Goal: Find specific fact: Find specific page/section

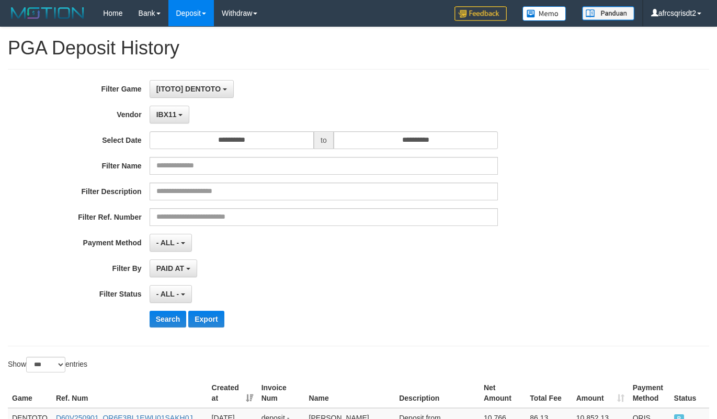
select select "**********"
select select "***"
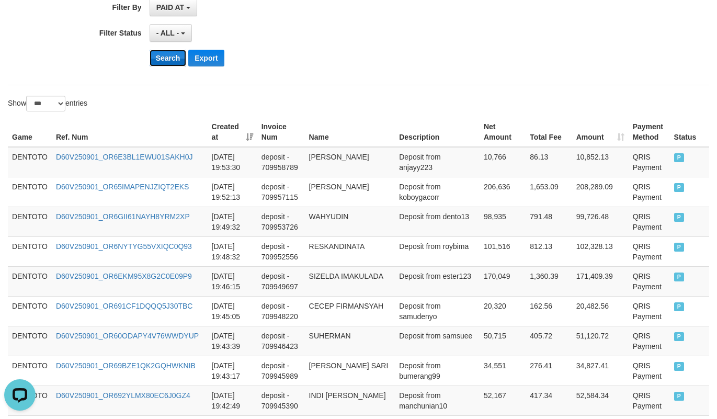
scroll to position [9, 0]
drag, startPoint x: 168, startPoint y: 60, endPoint x: 552, endPoint y: 18, distance: 386.1
click at [169, 59] on button "Search" at bounding box center [168, 58] width 37 height 17
click at [389, 14] on div "PAID AT PAID AT CREATED AT" at bounding box center [324, 7] width 348 height 18
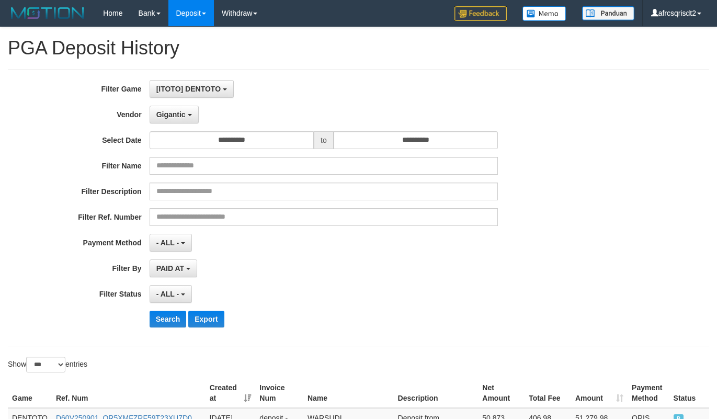
select select "**********"
select select "***"
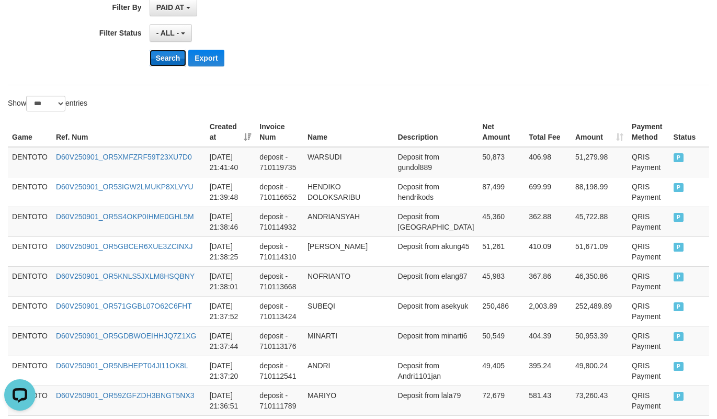
scroll to position [9, 0]
click at [181, 66] on button "Search" at bounding box center [168, 58] width 37 height 17
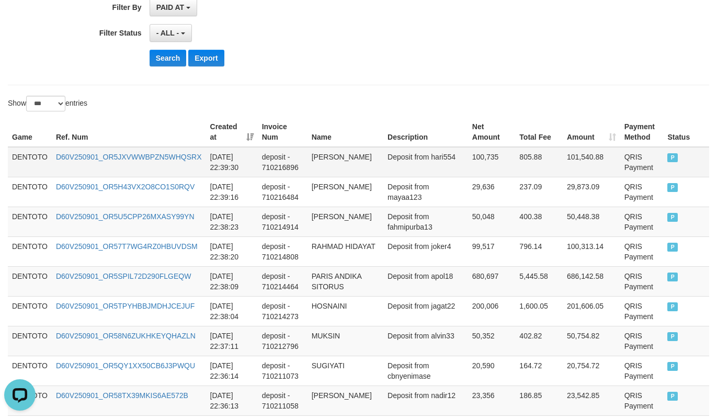
click at [16, 165] on td "DENTOTO" at bounding box center [30, 162] width 44 height 30
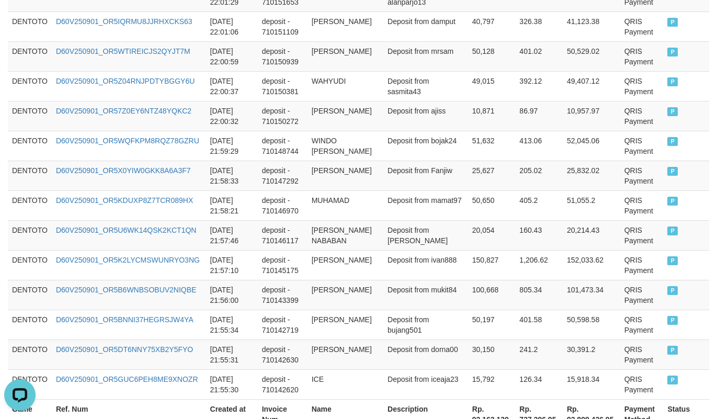
scroll to position [3130, 0]
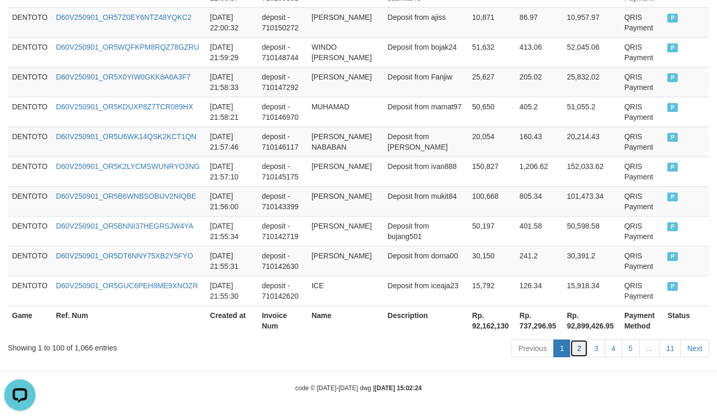
click at [580, 345] on link "2" at bounding box center [579, 348] width 18 height 18
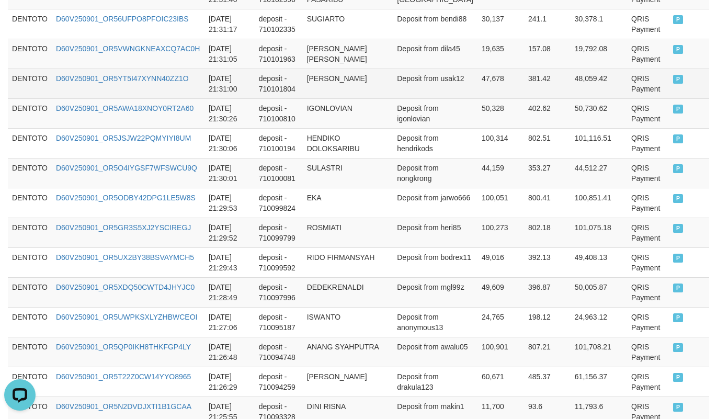
scroll to position [1301, 0]
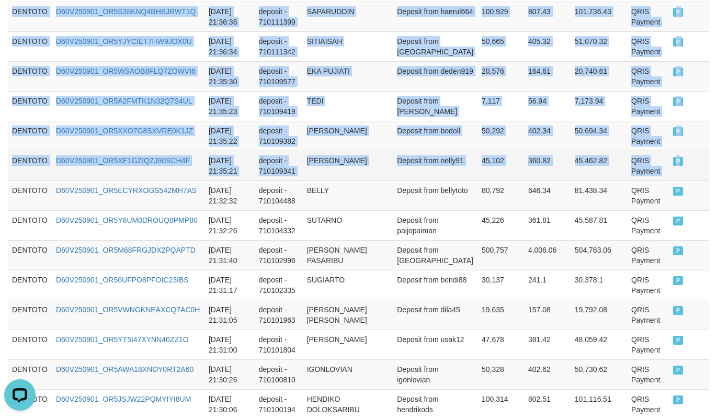
click at [669, 180] on td "P" at bounding box center [689, 166] width 40 height 30
copy tbody "DENTOTO D60V250901_OR5PQK65CYXXOZNIIP6 2025-09-01 21:55:24 deposit - 710142439 …"
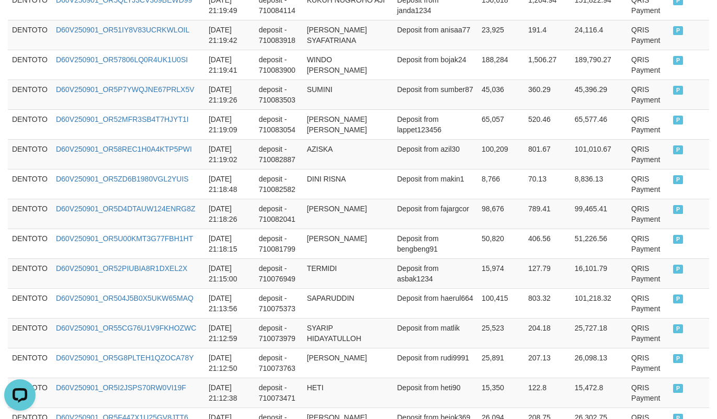
scroll to position [3130, 0]
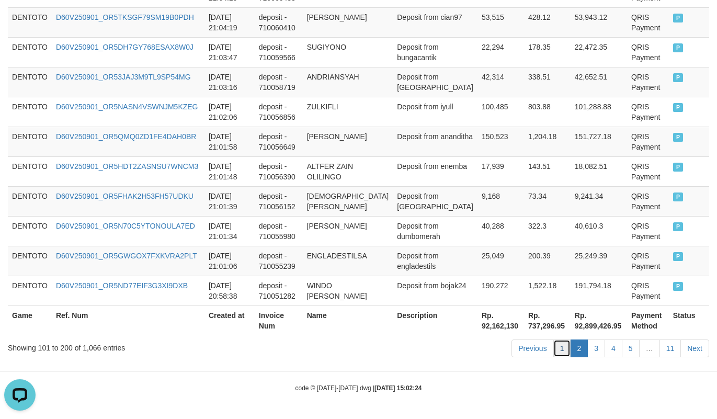
click at [554, 347] on link "1" at bounding box center [562, 348] width 18 height 18
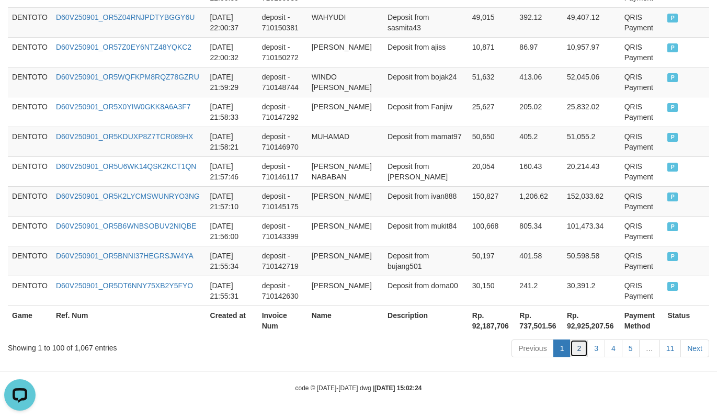
click at [576, 344] on link "2" at bounding box center [579, 348] width 18 height 18
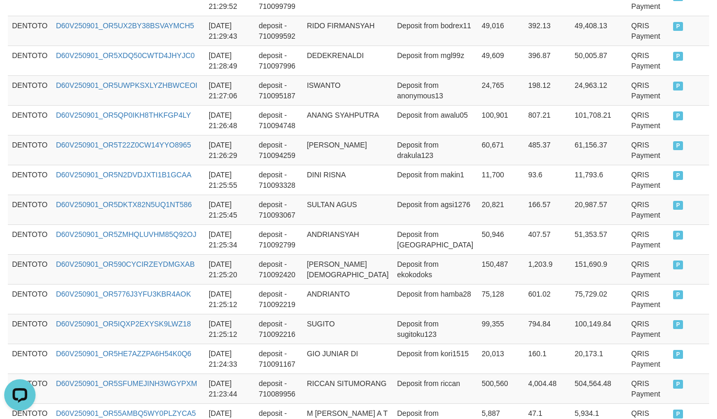
scroll to position [1561, 0]
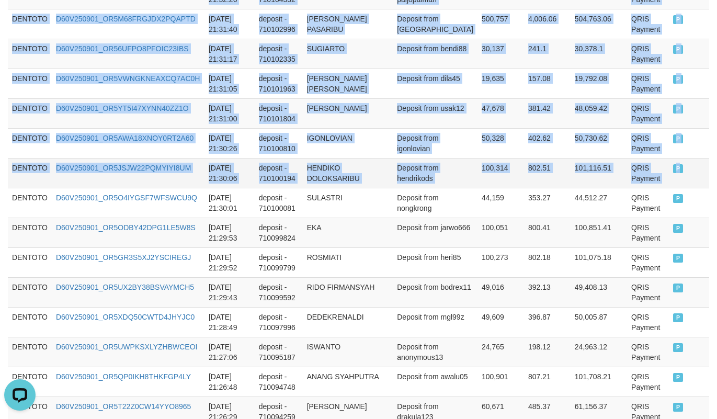
click at [669, 188] on td "P" at bounding box center [689, 173] width 40 height 30
copy tbody "DENTOTO D60V250901_OR5GUC6PEH8ME9XNOZR 2025-09-01 21:55:30 deposit - 710142620 …"
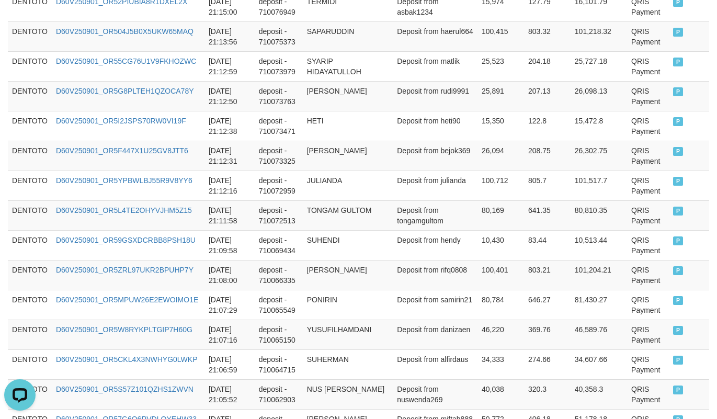
scroll to position [3130, 0]
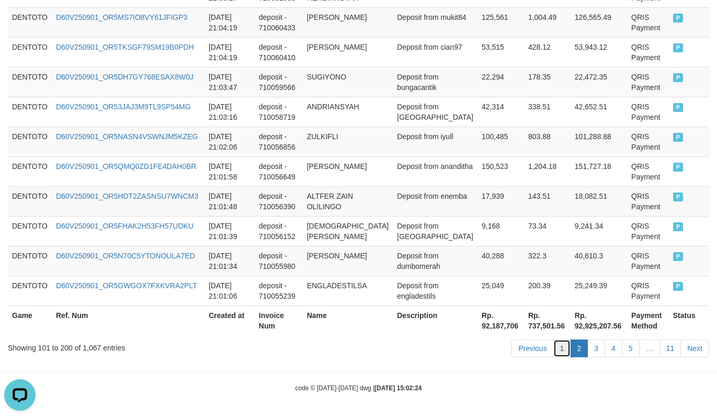
click at [556, 350] on link "1" at bounding box center [562, 348] width 18 height 18
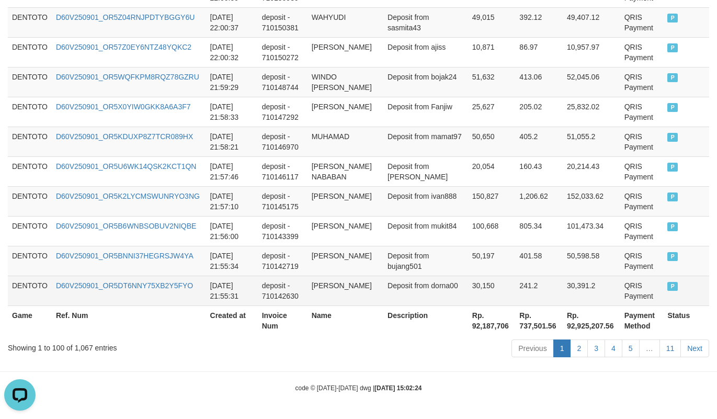
click at [663, 290] on td "P" at bounding box center [686, 291] width 46 height 30
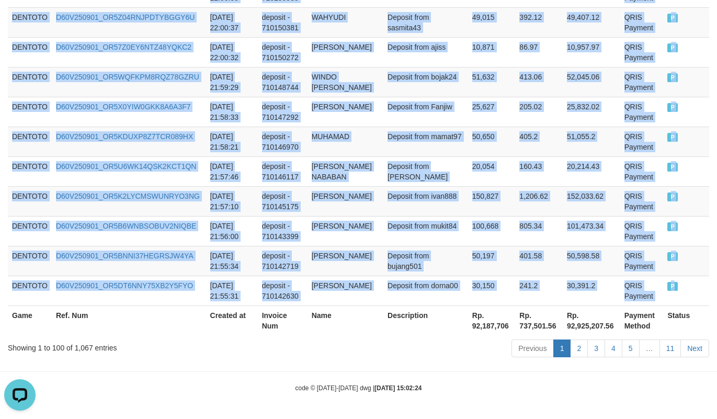
copy tbody "DENTOTO D60V250901_OR56SSCFFP90NEA9EOP 2025-09-01 22:40:08 deposit - 710217928 …"
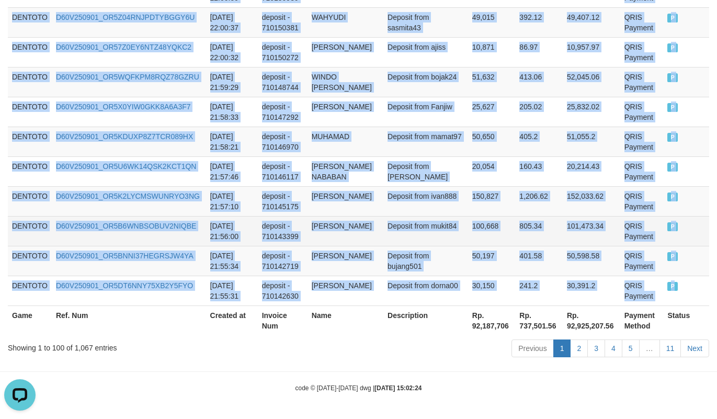
click at [528, 220] on td "805.34" at bounding box center [539, 231] width 48 height 30
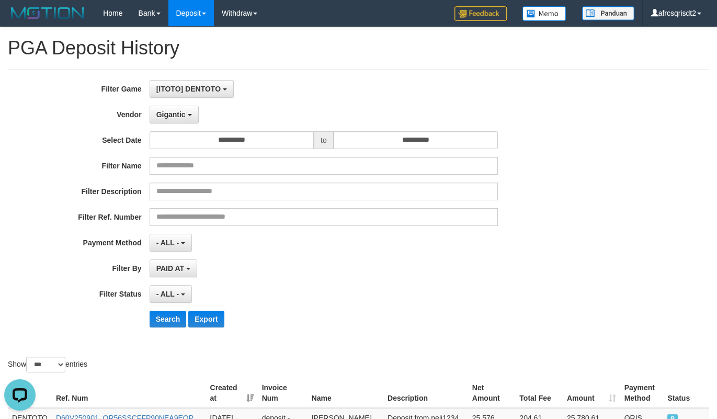
scroll to position [261, 0]
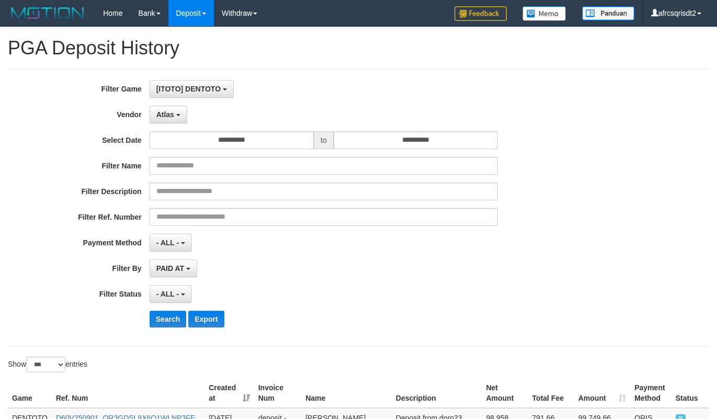
select select "**********"
select select "***"
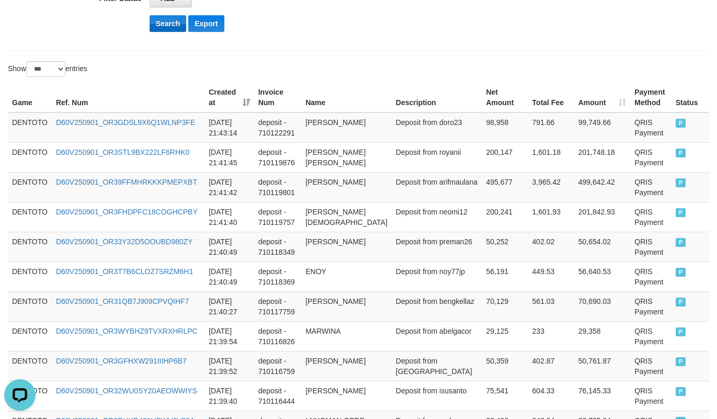
scroll to position [9, 0]
click at [161, 26] on button "Search" at bounding box center [168, 23] width 37 height 17
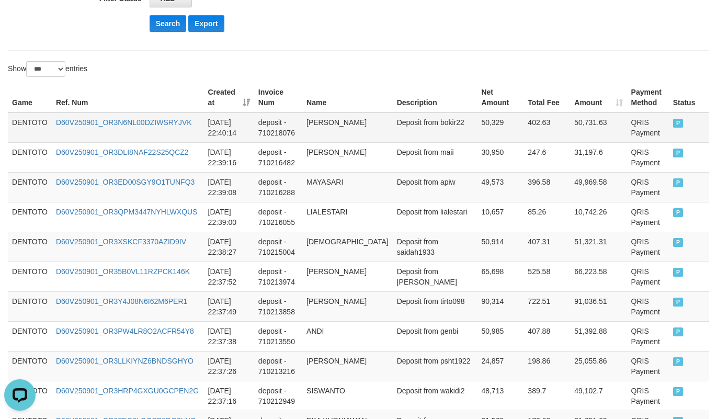
click at [24, 121] on td "DENTOTO" at bounding box center [30, 127] width 44 height 30
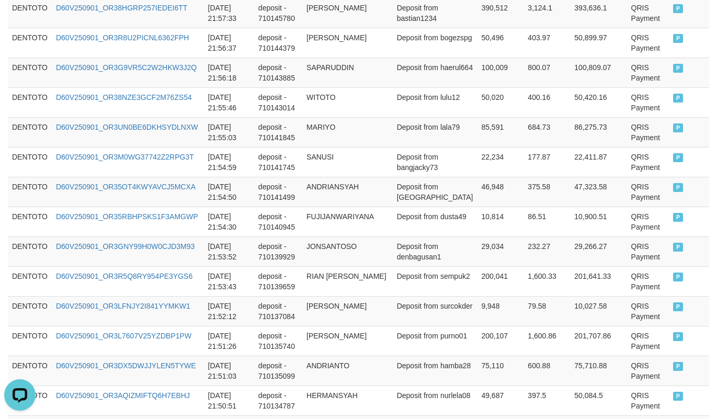
scroll to position [3109, 0]
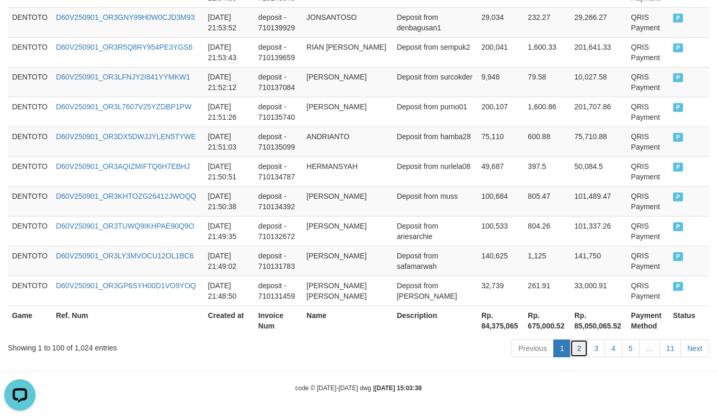
click at [571, 351] on link "2" at bounding box center [579, 348] width 18 height 18
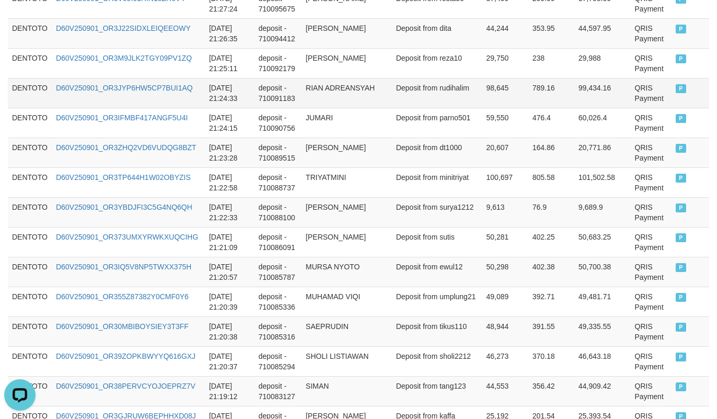
scroll to position [1321, 0]
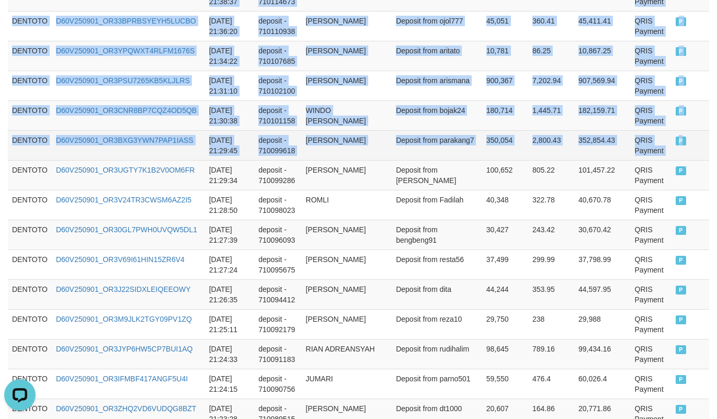
click at [689, 160] on td "P" at bounding box center [690, 145] width 38 height 30
copy tbody "DENTOTO D60V250901_OR30EHGNMIS00QIONVA 2025-09-01 21:48:32 deposit - 710130905 …"
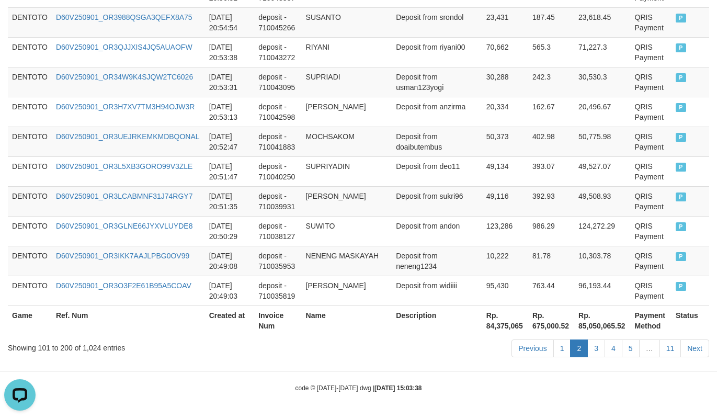
scroll to position [3152, 0]
click at [558, 345] on link "1" at bounding box center [562, 348] width 18 height 18
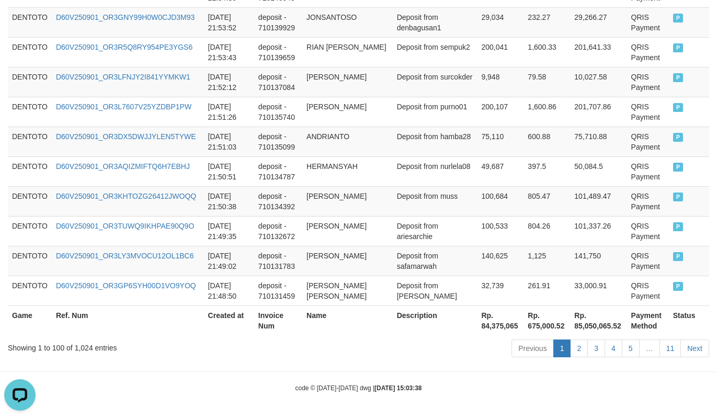
scroll to position [3109, 0]
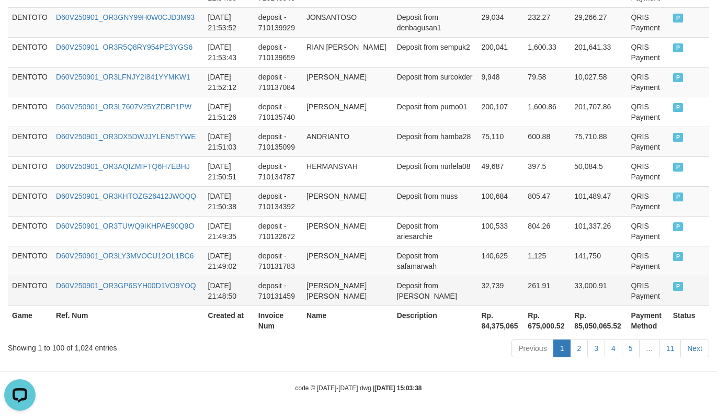
click at [673, 286] on span "P" at bounding box center [678, 286] width 10 height 9
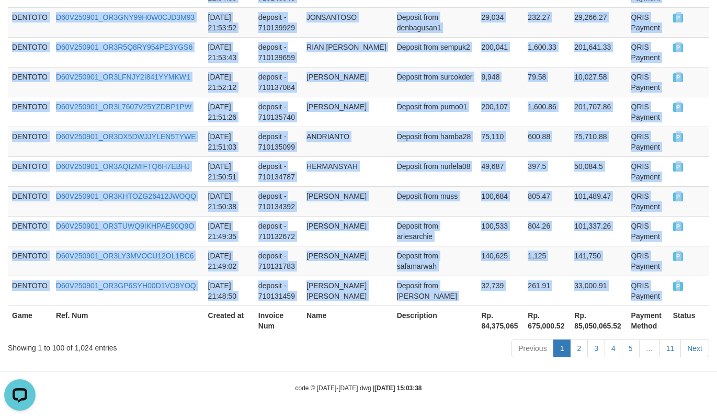
copy tbody "DENTOTO D60V250901_OR3N6NL00DZIWSRYJVK 2025-09-01 22:40:14 deposit - 710218076 …"
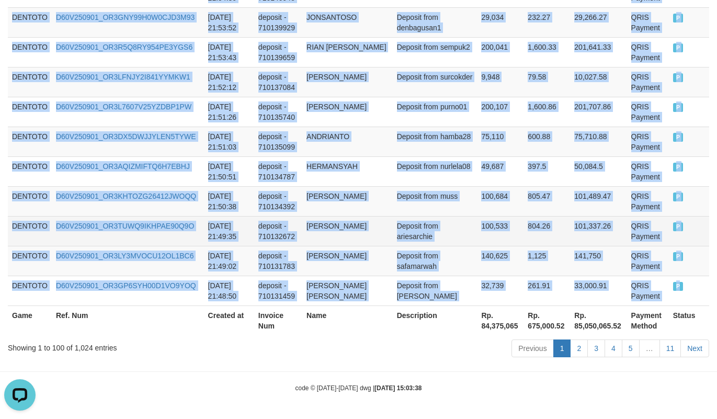
click at [523, 224] on td "804.26" at bounding box center [546, 231] width 47 height 30
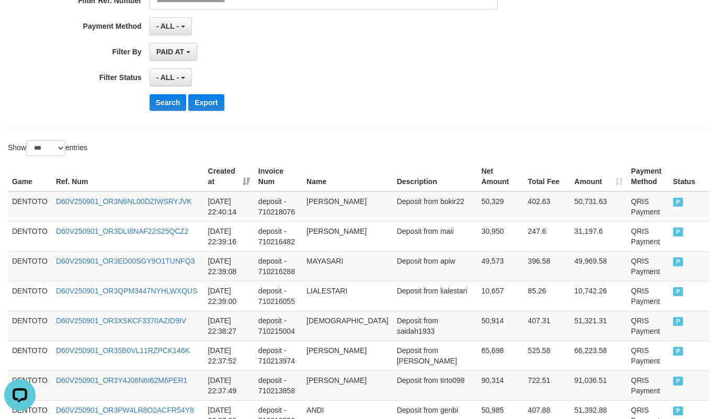
scroll to position [261, 0]
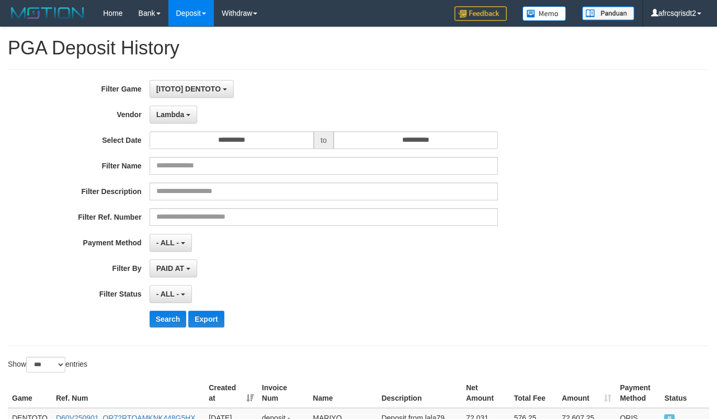
select select "**********"
select select "***"
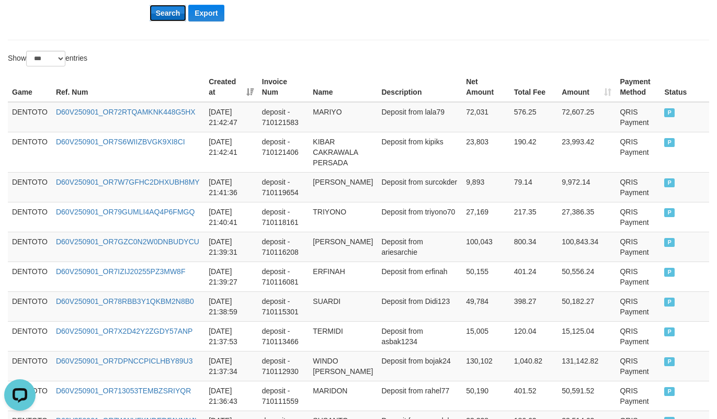
scroll to position [9, 0]
click at [174, 16] on button "Search" at bounding box center [168, 13] width 37 height 17
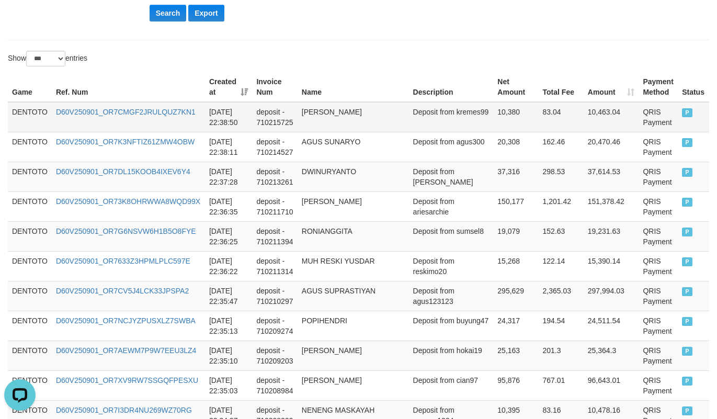
click at [31, 107] on td "DENTOTO" at bounding box center [30, 117] width 44 height 30
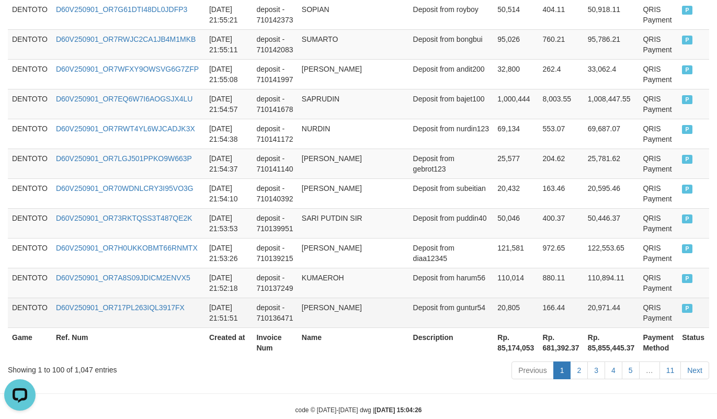
scroll to position [3109, 0]
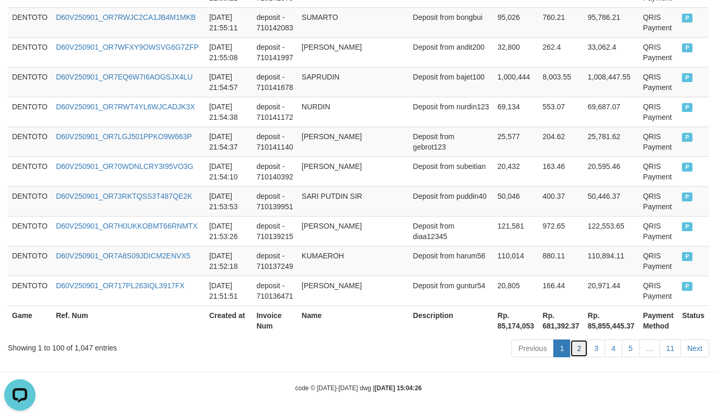
click at [579, 346] on link "2" at bounding box center [579, 348] width 18 height 18
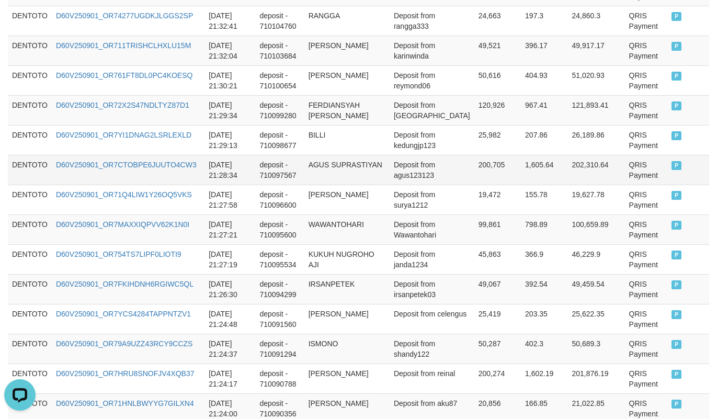
scroll to position [1279, 0]
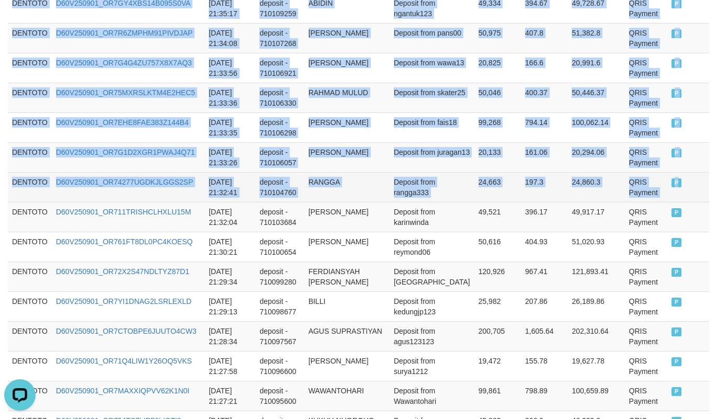
click at [670, 202] on td "P" at bounding box center [688, 187] width 42 height 30
copy tbody "DENTOTO D60V250901_OR796C16BXE5C6C4K7D 2025-09-01 21:51:36 deposit - 710136024 …"
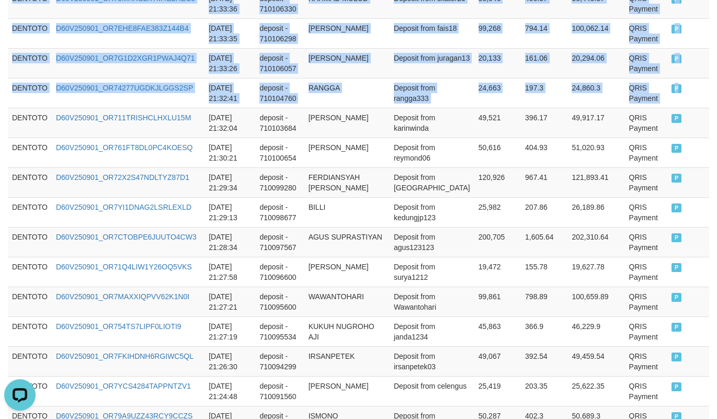
scroll to position [3109, 0]
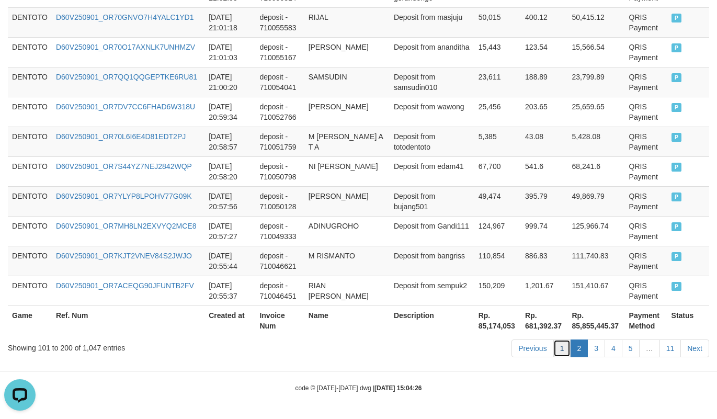
click at [562, 350] on link "1" at bounding box center [562, 348] width 18 height 18
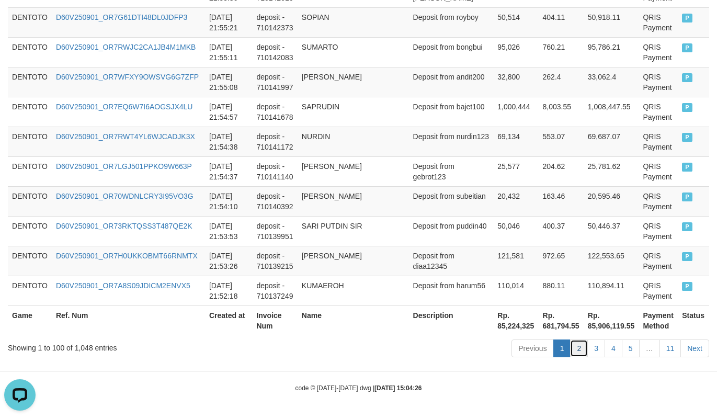
click at [574, 348] on link "2" at bounding box center [579, 348] width 18 height 18
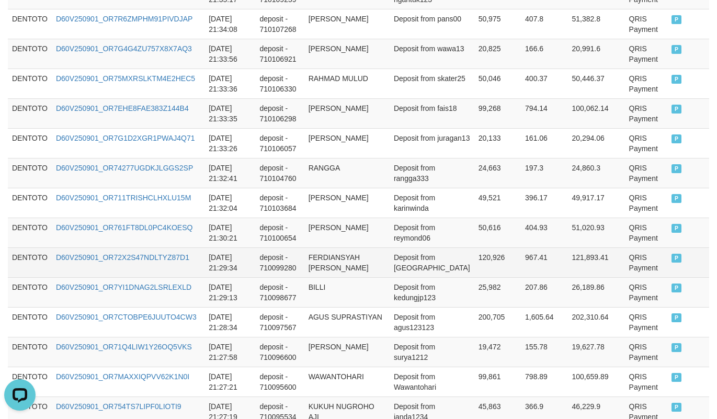
scroll to position [1279, 0]
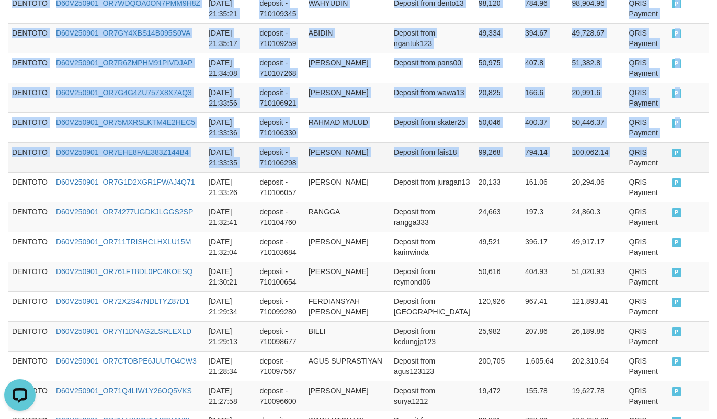
click at [656, 164] on td "QRIS Payment" at bounding box center [646, 157] width 42 height 30
click at [670, 169] on td "P" at bounding box center [688, 157] width 42 height 30
copy tbody "DENTOTO D60V250901_OR717PL263IQL3917FX 2025-09-01 21:51:51 deposit - 710136471 …"
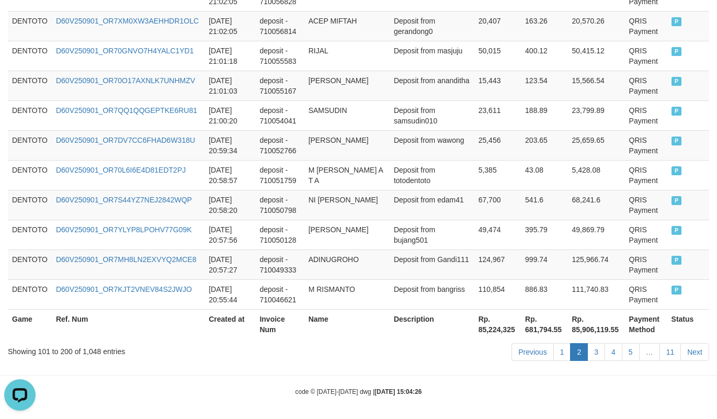
scroll to position [3109, 0]
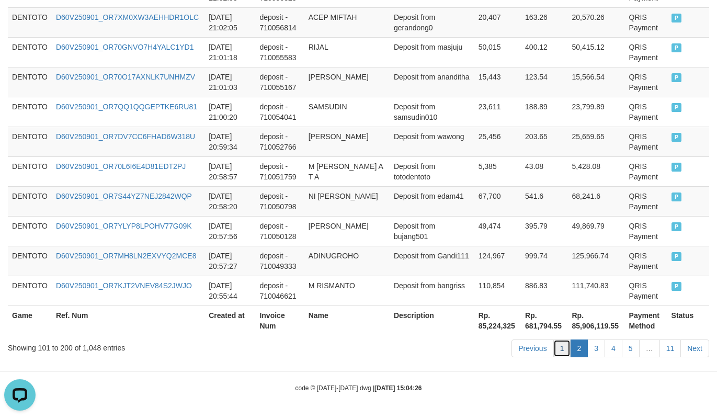
click at [553, 351] on link "1" at bounding box center [562, 348] width 18 height 18
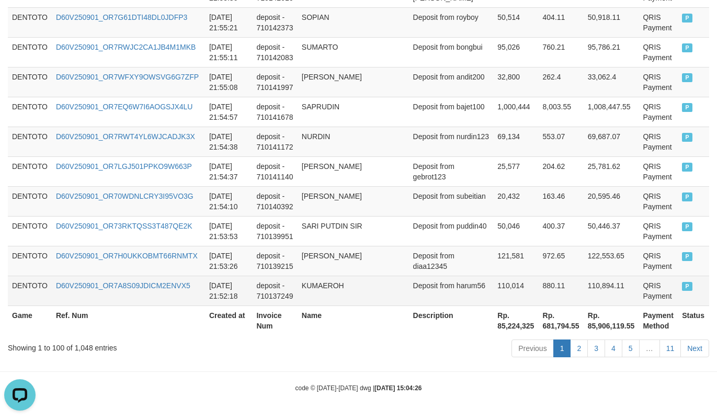
click at [678, 293] on td "P" at bounding box center [693, 291] width 31 height 30
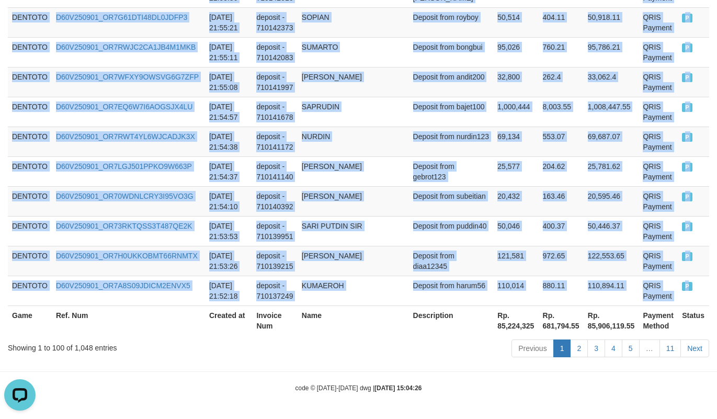
copy tbody "DENTOTO D60V250901_OR7GFNAFAI9Q68EV7S4 2025-09-01 22:41:06 deposit - 710219488 …"
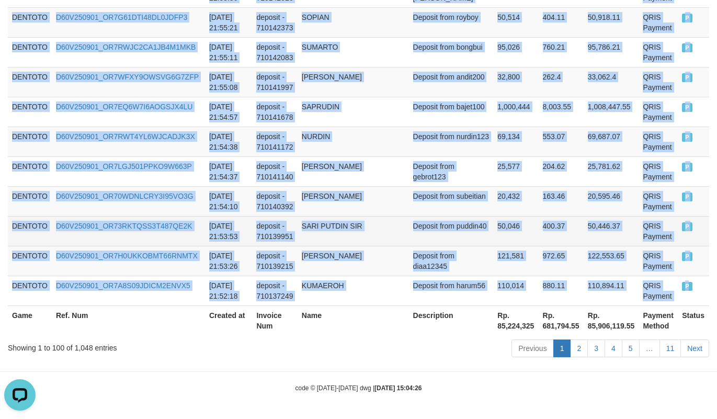
click at [499, 216] on td "50,046" at bounding box center [515, 231] width 45 height 30
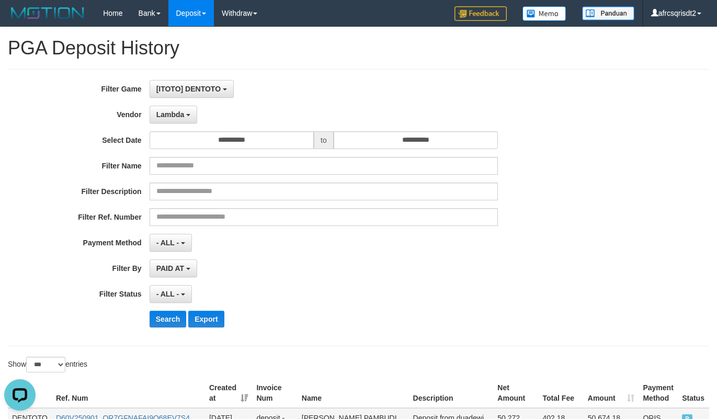
scroll to position [261, 0]
